Goal: Navigation & Orientation: Find specific page/section

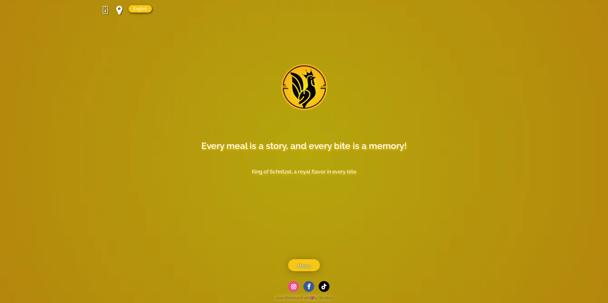
click at [299, 266] on span "Menu" at bounding box center [303, 267] width 13 height 8
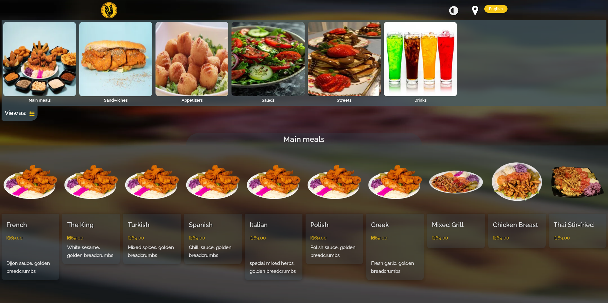
click at [20, 233] on div "French ₪69.00 Dijon sauce, golden breadcrumbs" at bounding box center [31, 247] width 58 height 67
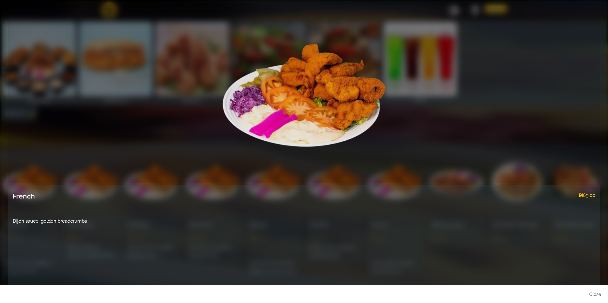
click at [95, 78] on link at bounding box center [304, 95] width 592 height 175
